Goal: Information Seeking & Learning: Learn about a topic

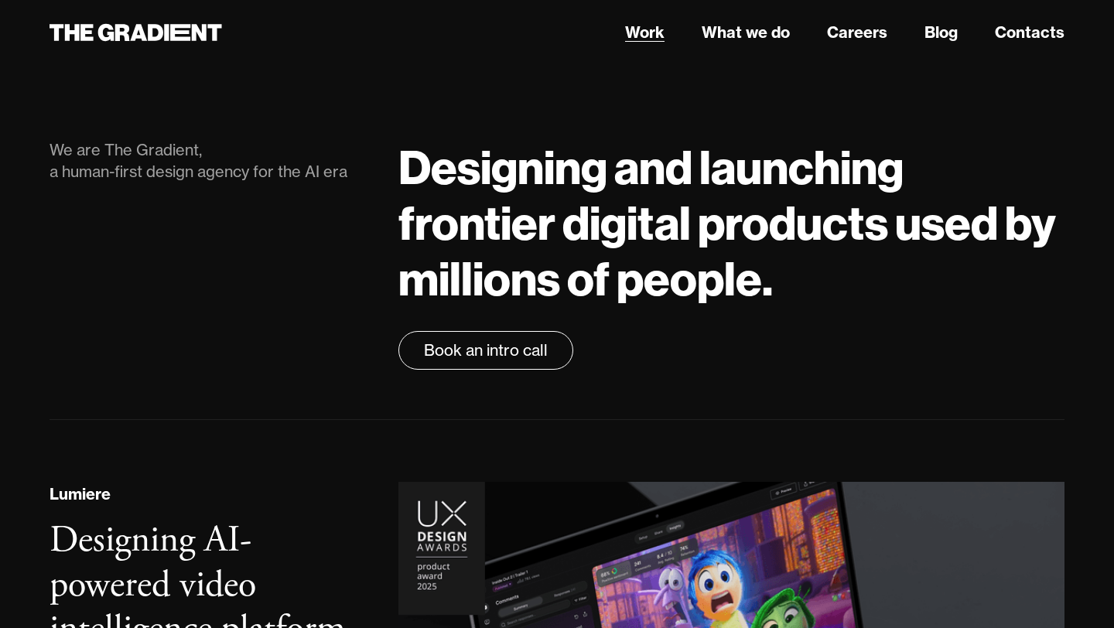
click at [642, 29] on link "Work" at bounding box center [644, 32] width 39 height 23
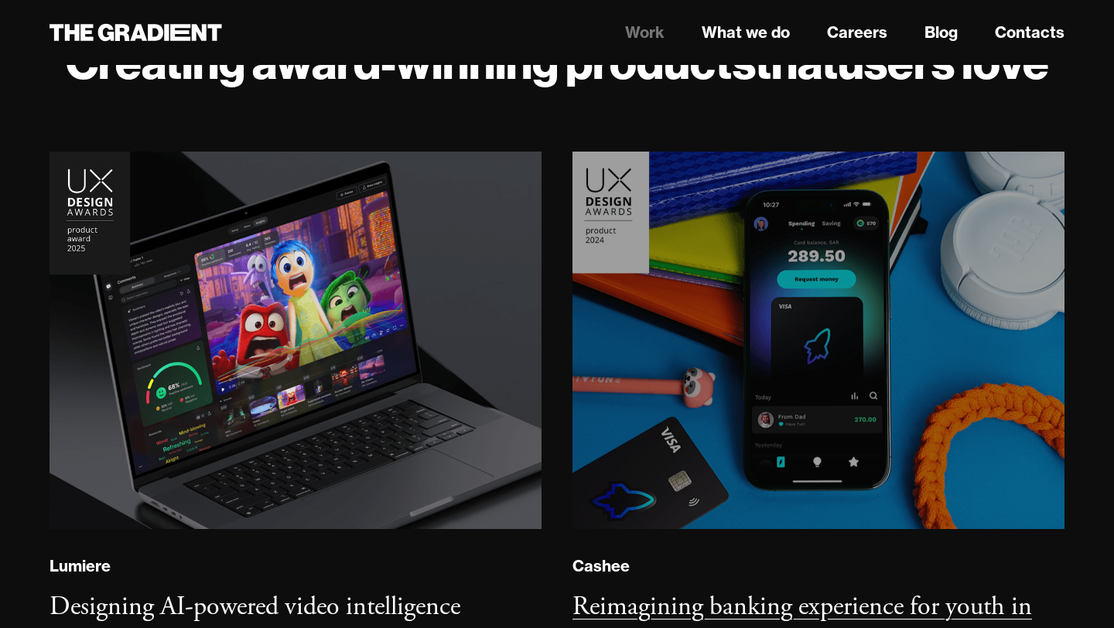
scroll to position [141, 0]
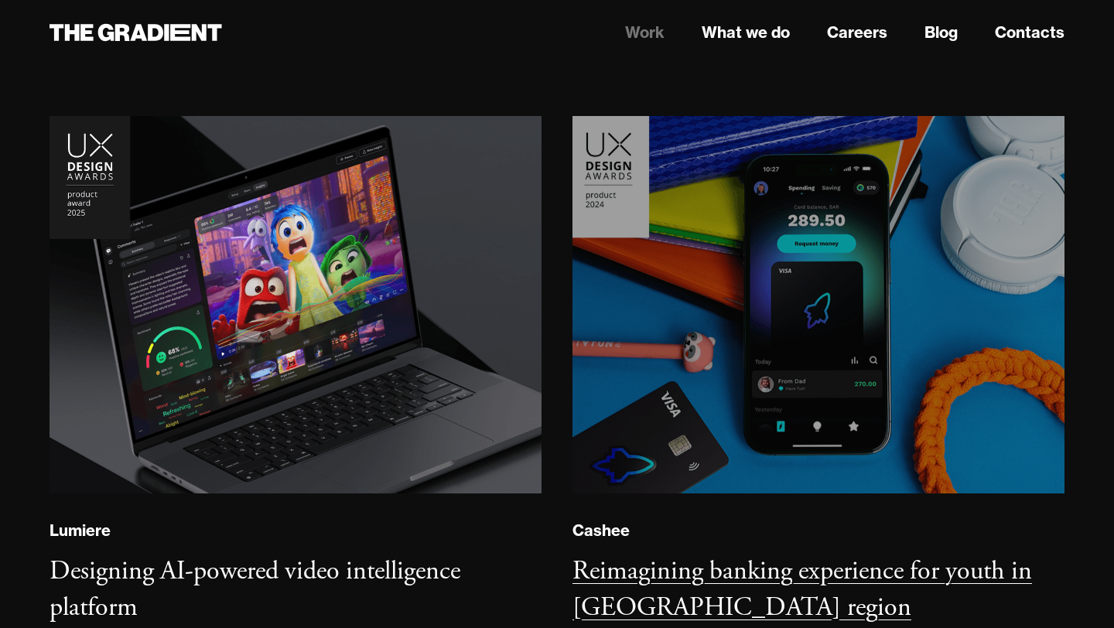
click at [823, 310] on img at bounding box center [819, 304] width 502 height 385
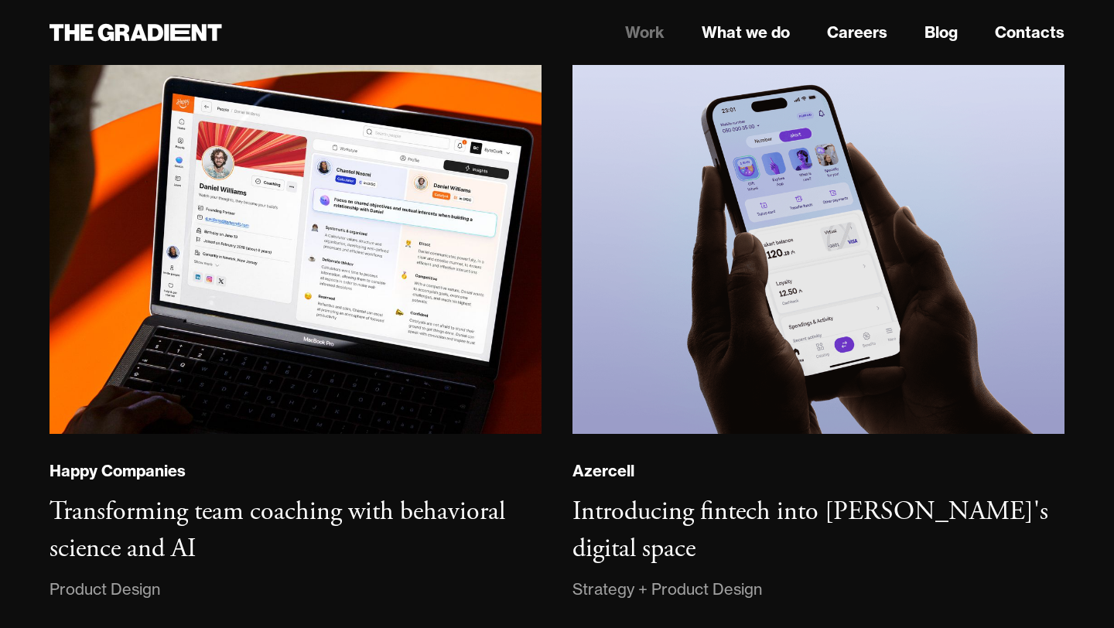
scroll to position [868, 0]
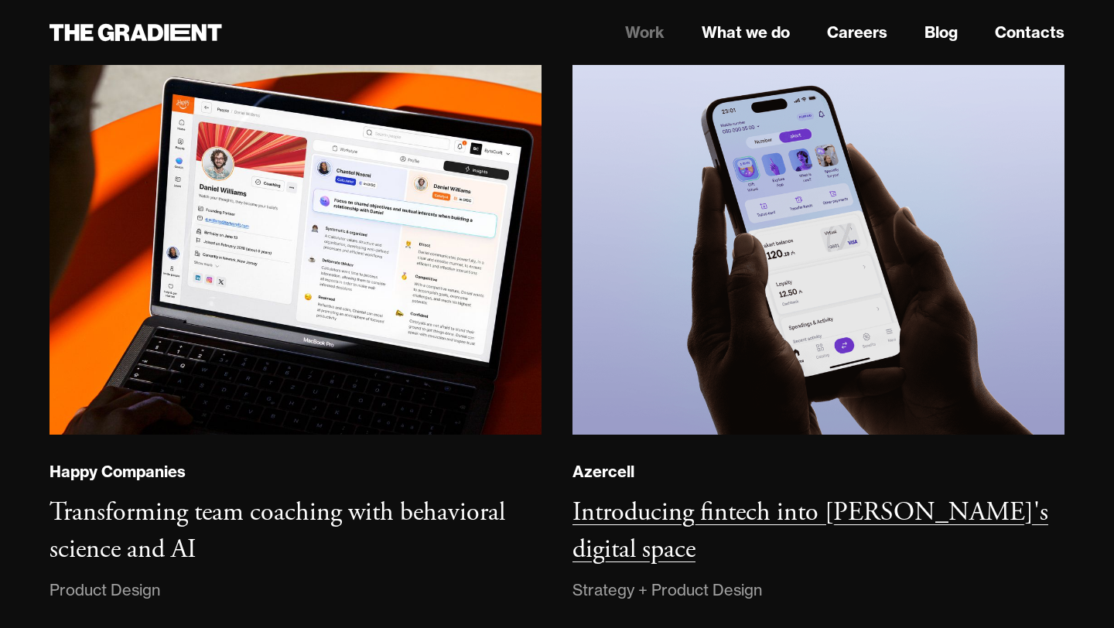
click at [782, 502] on h3 "Introducing fintech into Azercell's digital space" at bounding box center [811, 531] width 476 height 70
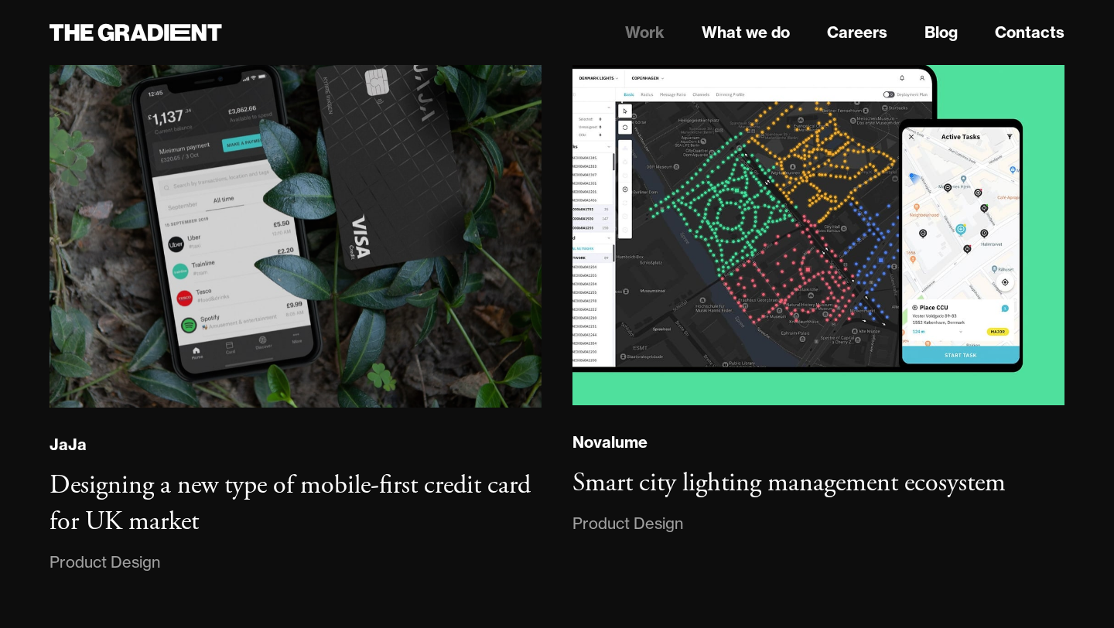
scroll to position [2908, 0]
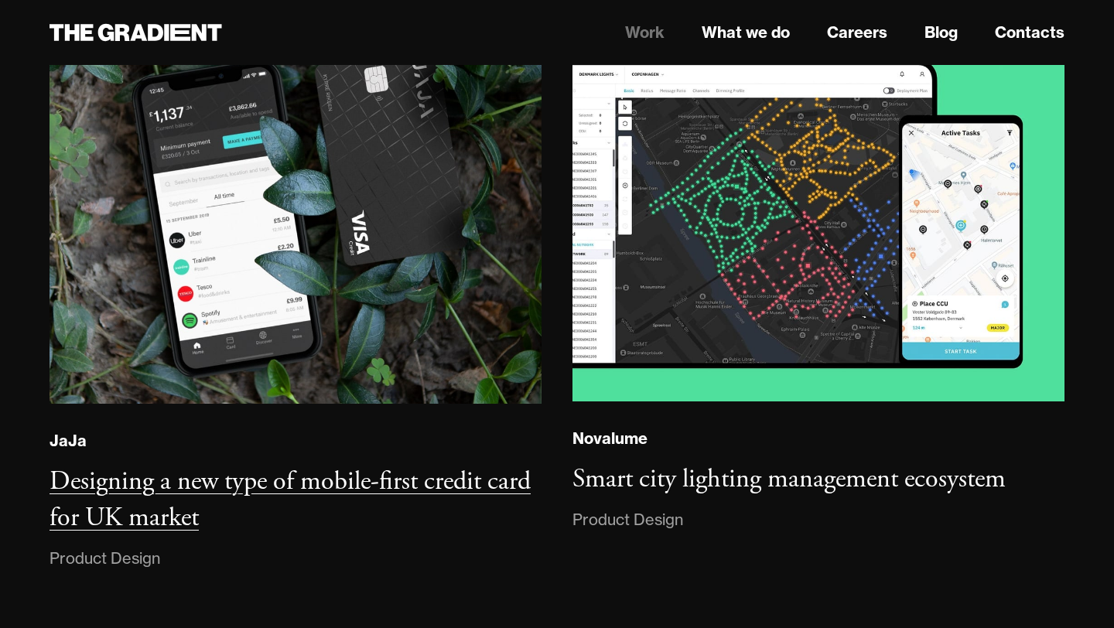
click at [435, 478] on h3 "Designing a new type of mobile-first credit card for UK market" at bounding box center [290, 500] width 481 height 70
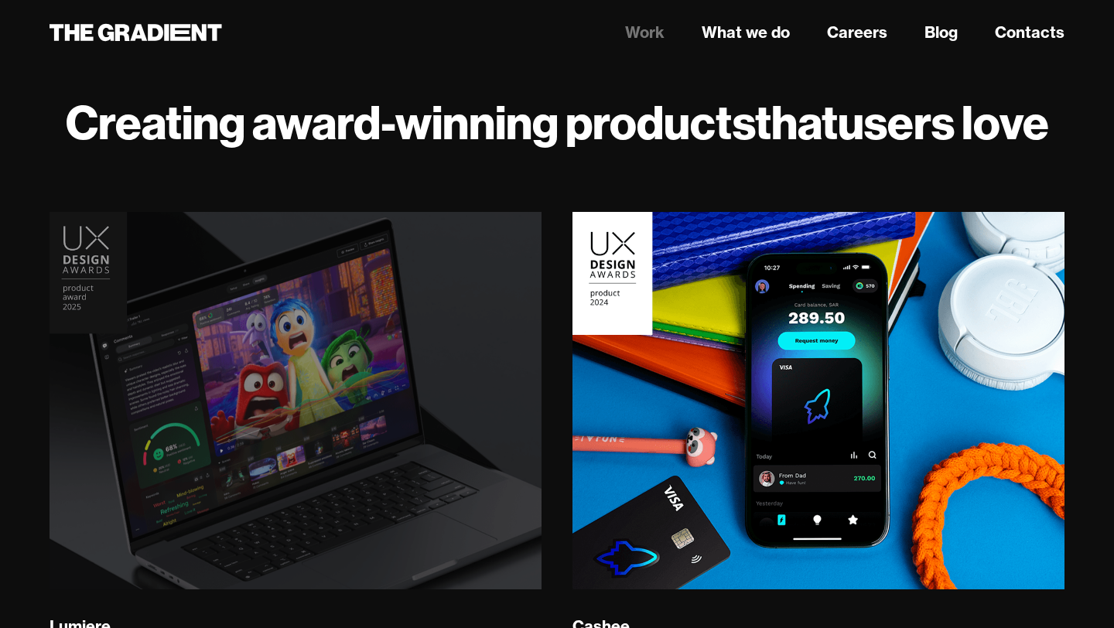
scroll to position [0, 0]
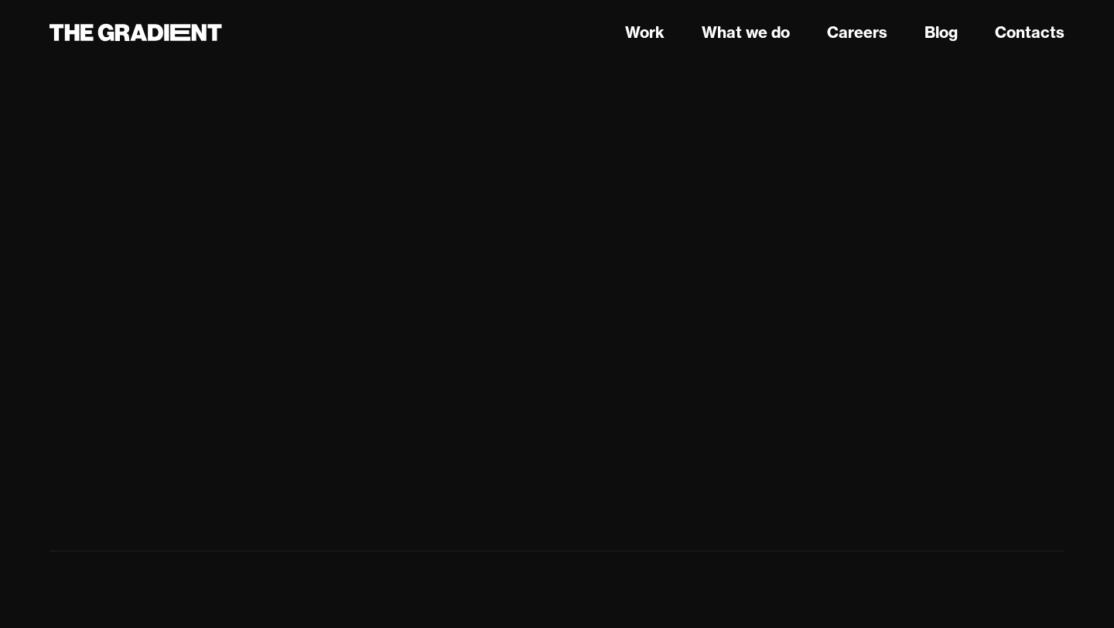
scroll to position [16203, 0]
